Goal: Find specific page/section

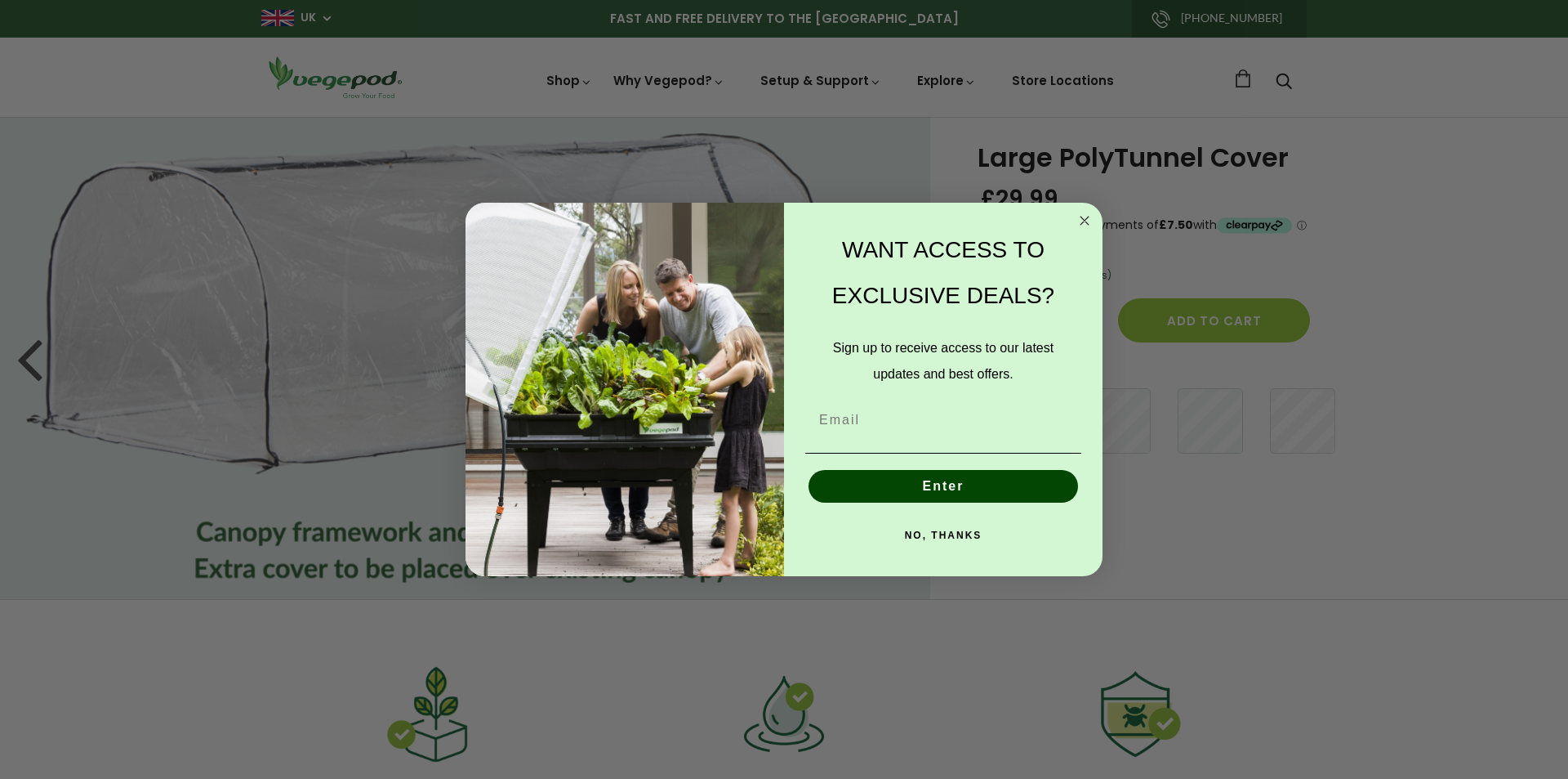
click at [1082, 221] on circle "Close dialog" at bounding box center [1085, 221] width 19 height 19
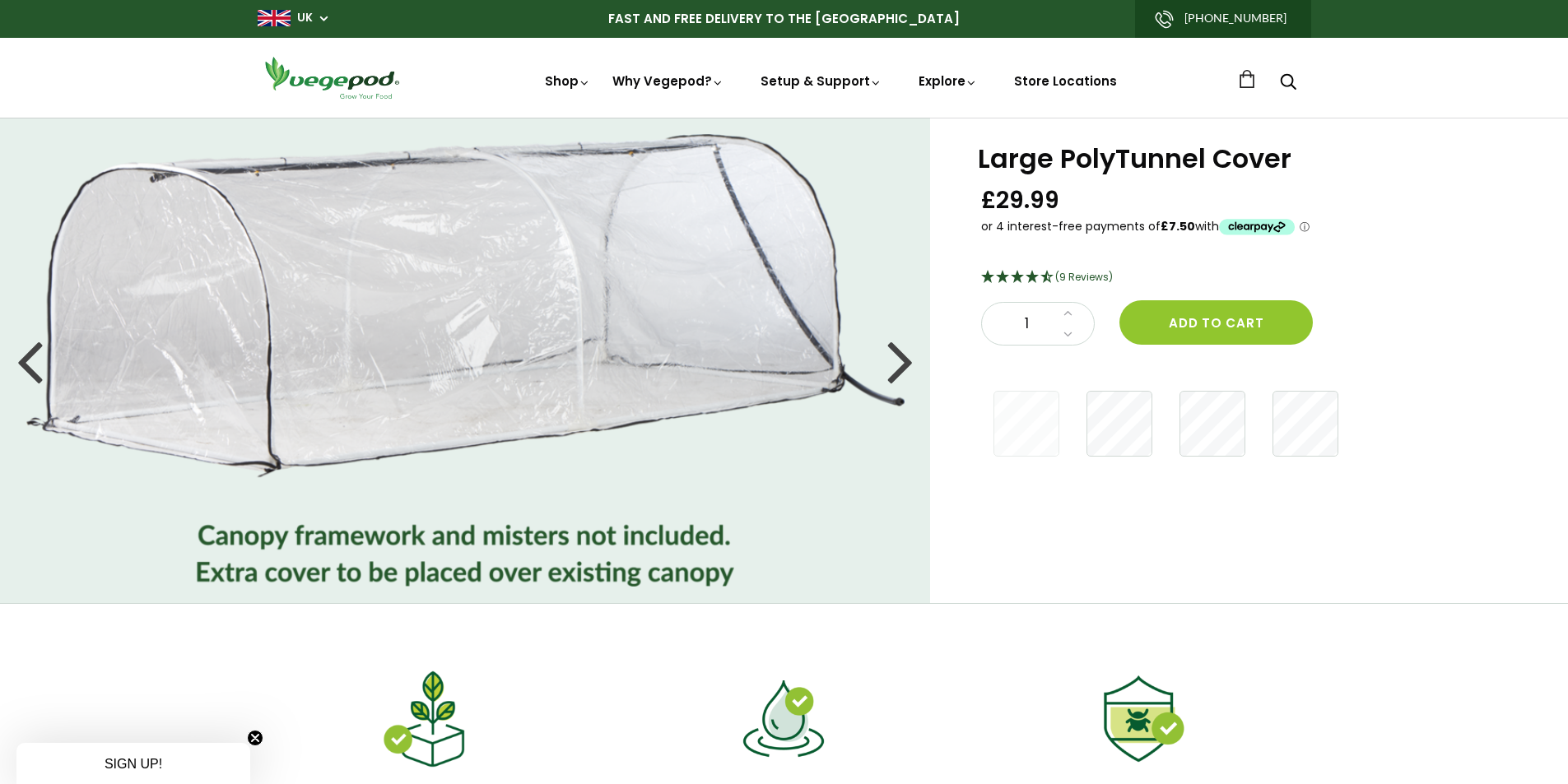
click at [1285, 79] on icon "Search" at bounding box center [1288, 81] width 17 height 20
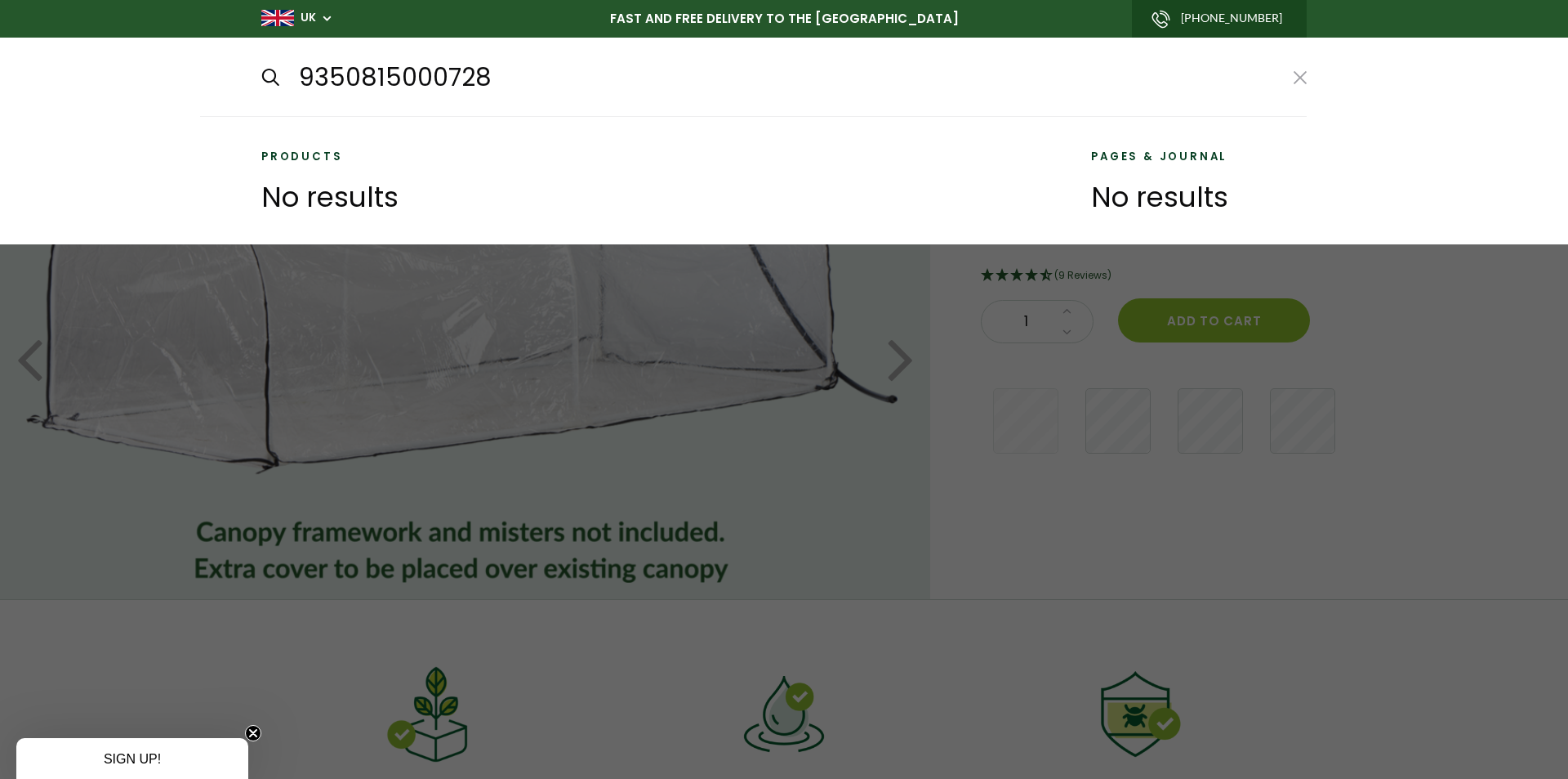
click at [261, 77] on input "submit" at bounding box center [261, 77] width 1 height 1
type input "9350815000728*"
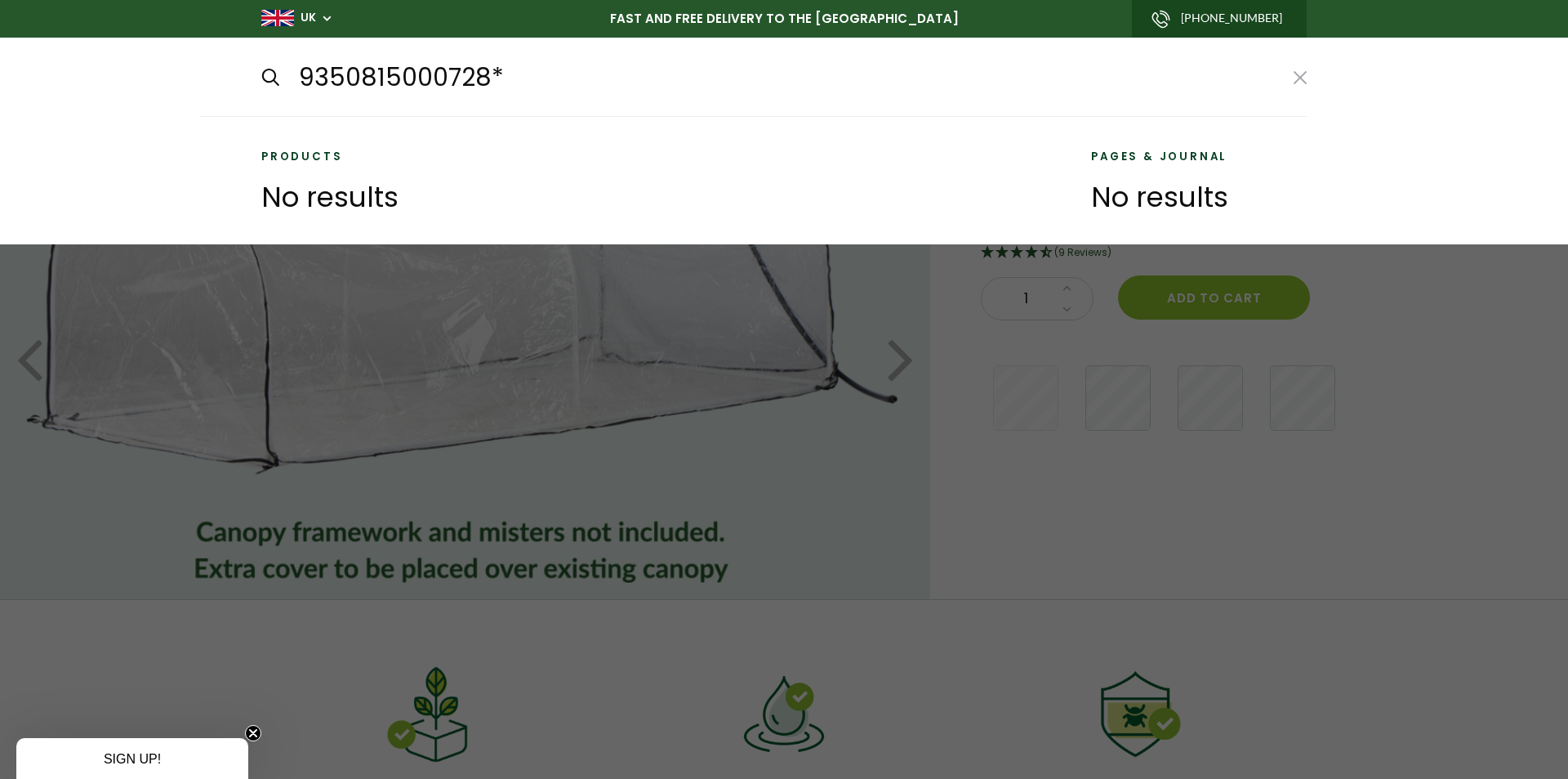
click at [942, 551] on div at bounding box center [784, 389] width 1568 height 779
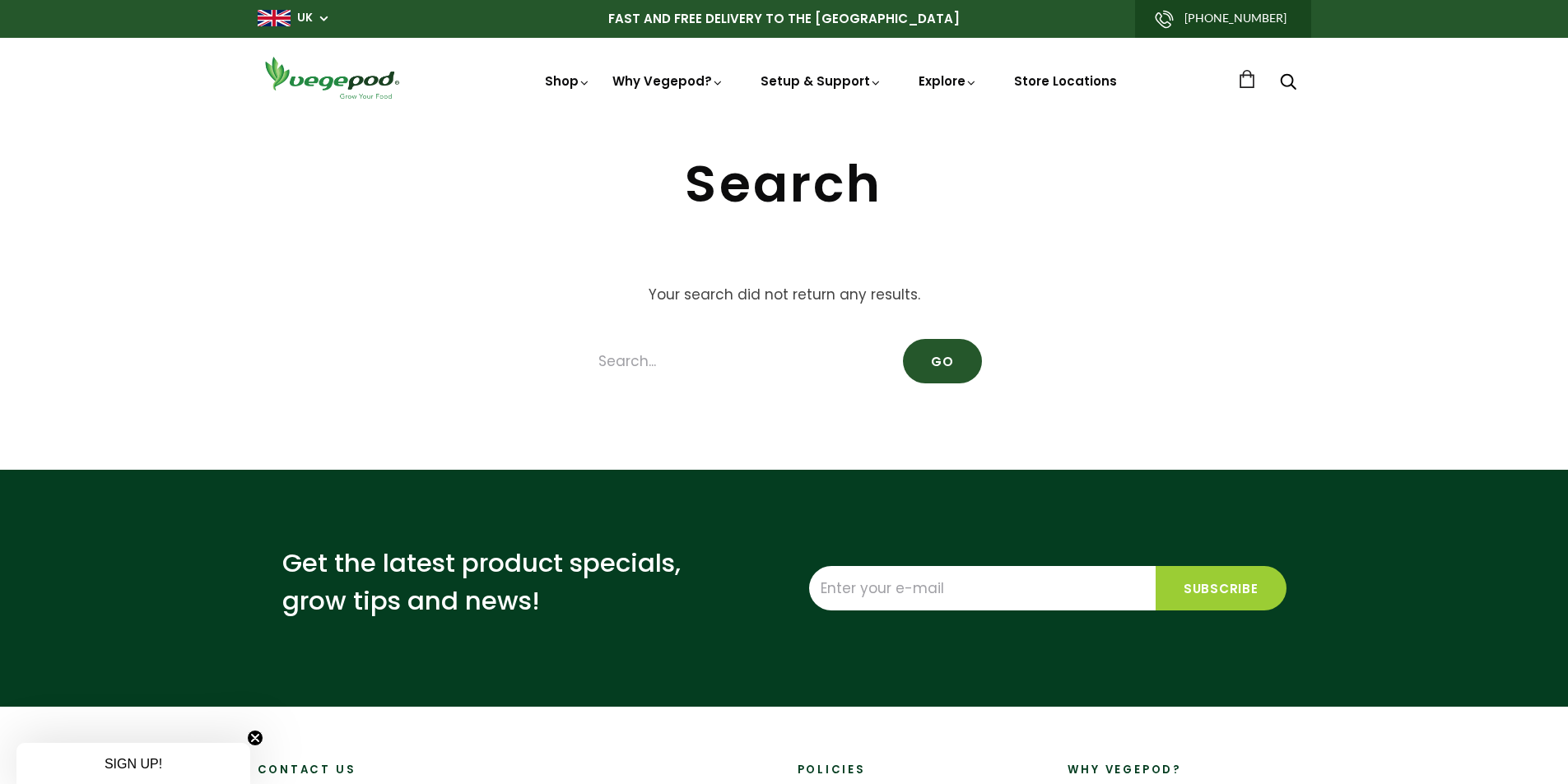
click at [1290, 83] on icon "Search" at bounding box center [1288, 81] width 17 height 20
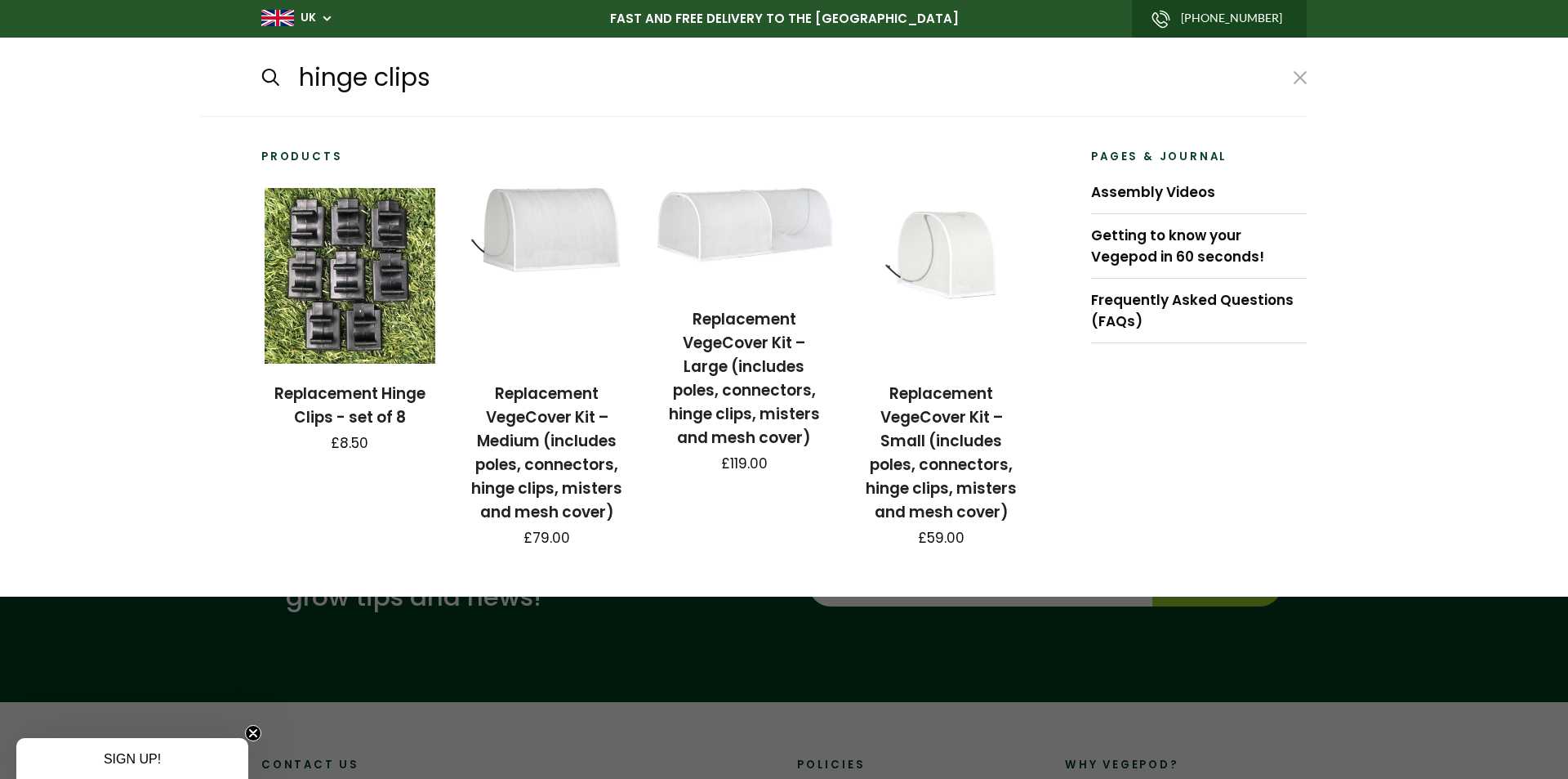
type input "hinge clips"
